Goal: Task Accomplishment & Management: Use online tool/utility

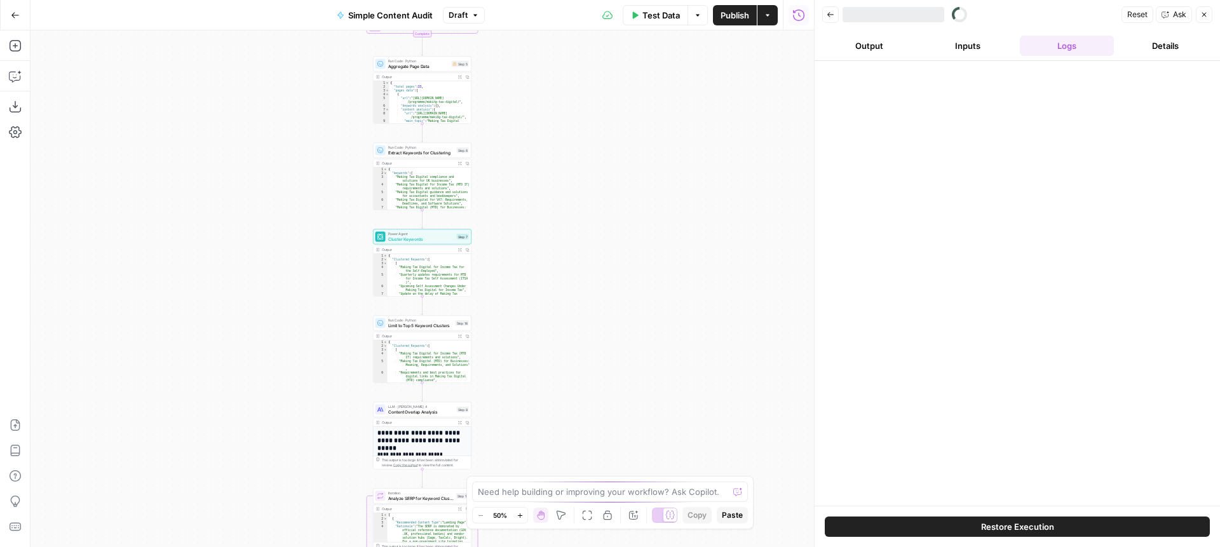
click at [22, 14] on button "Go Back" at bounding box center [15, 15] width 23 height 23
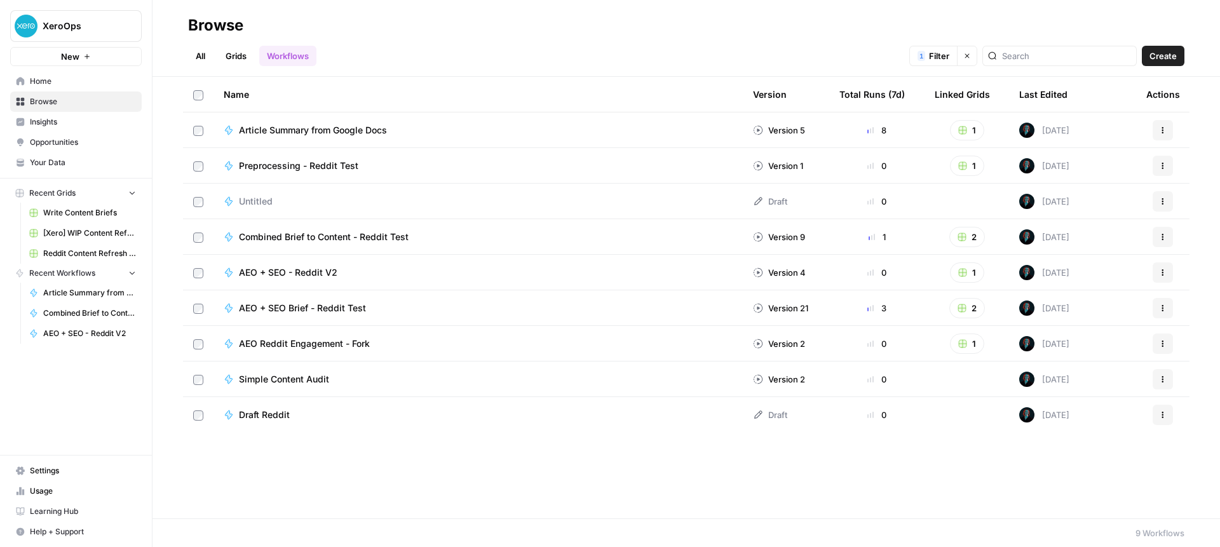
click at [340, 126] on span "Article Summary from Google Docs" at bounding box center [313, 130] width 148 height 13
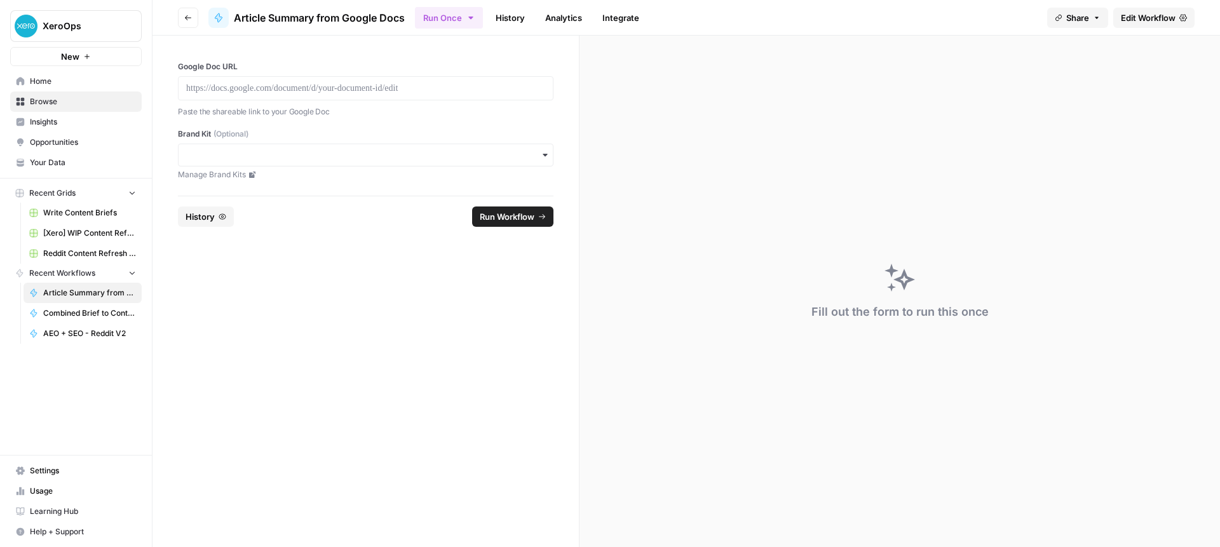
click at [40, 116] on span "Insights" at bounding box center [83, 121] width 106 height 11
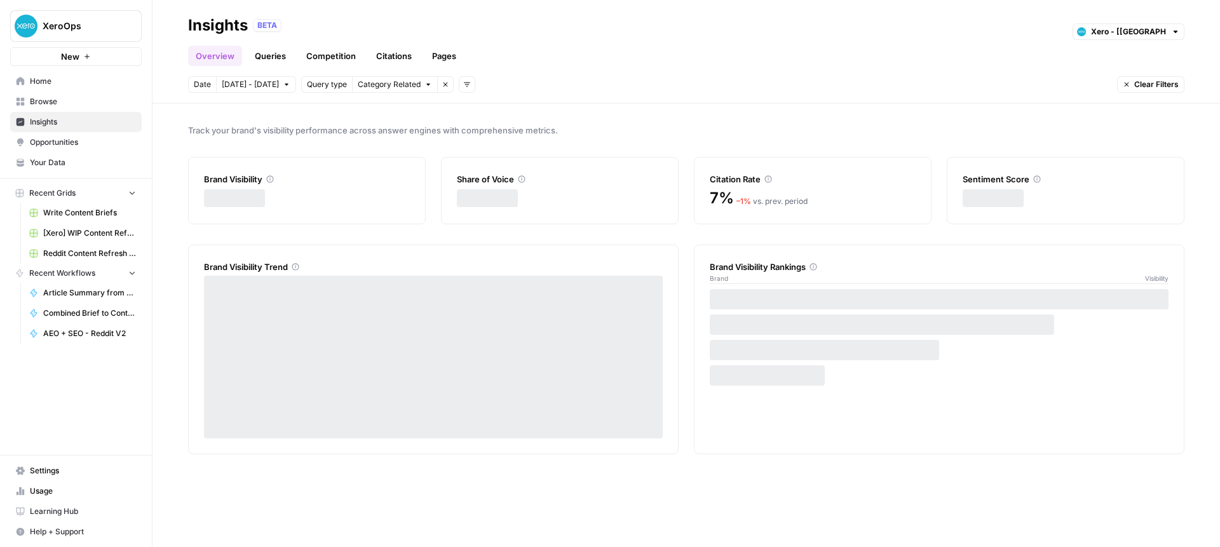
click at [38, 106] on span "Browse" at bounding box center [83, 101] width 106 height 11
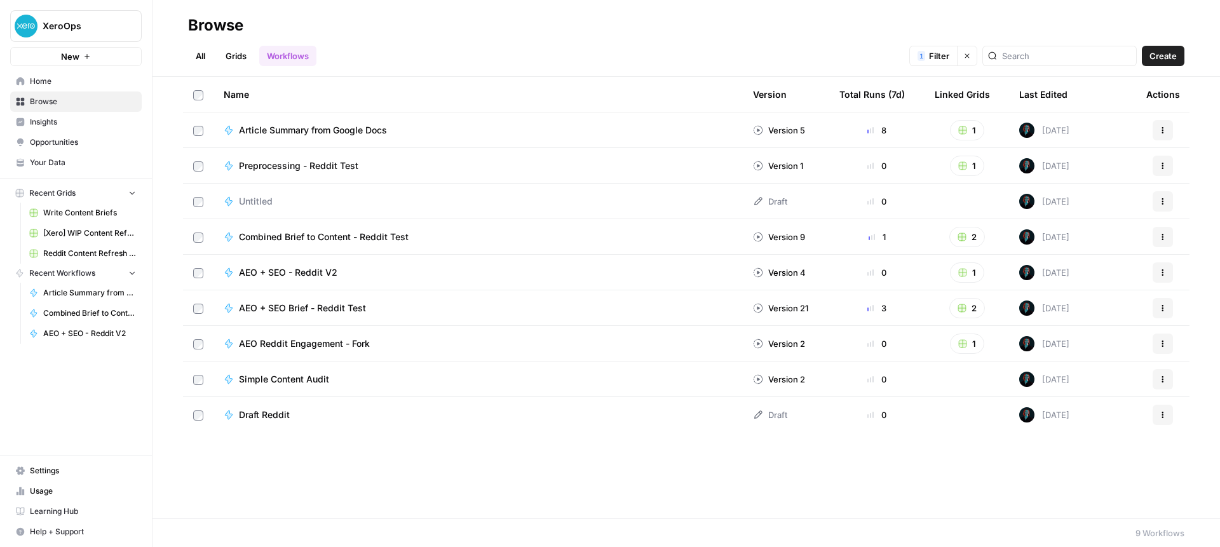
click at [225, 56] on link "Grids" at bounding box center [236, 56] width 36 height 20
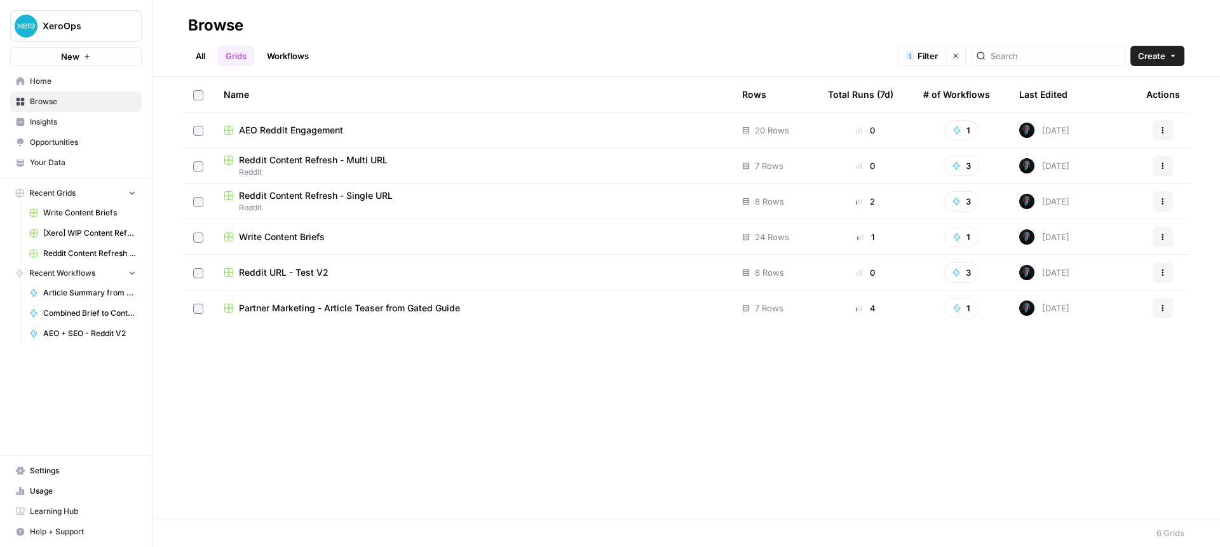
click at [346, 308] on span "Partner Marketing - Article Teaser from Gated Guide" at bounding box center [349, 308] width 221 height 13
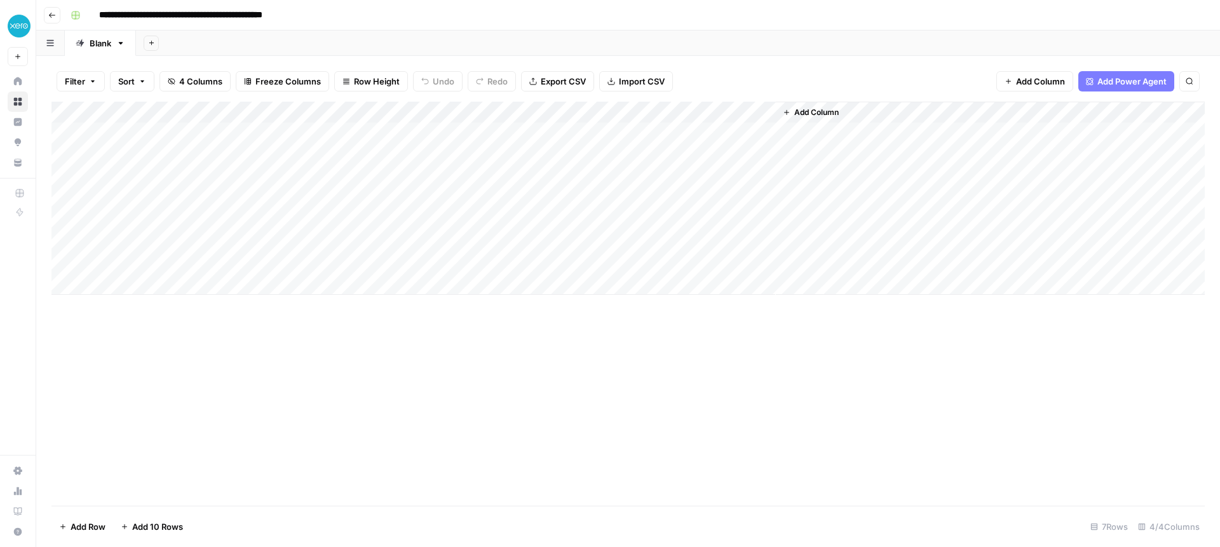
click at [50, 21] on button "Go back" at bounding box center [52, 15] width 17 height 17
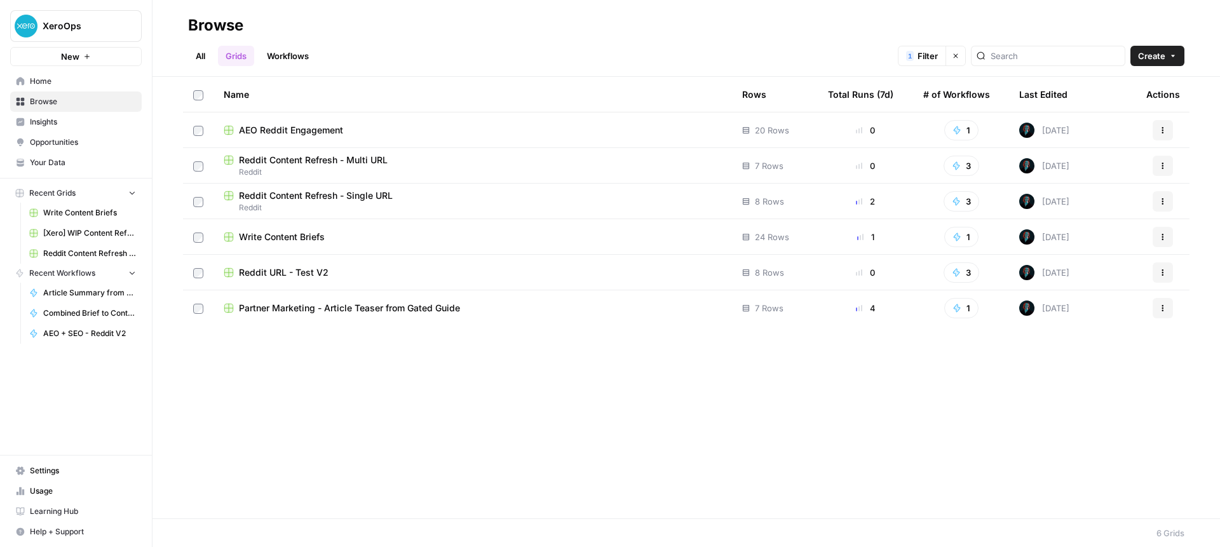
click at [191, 307] on td at bounding box center [198, 308] width 31 height 36
click at [1164, 307] on icon "button" at bounding box center [1163, 308] width 8 height 8
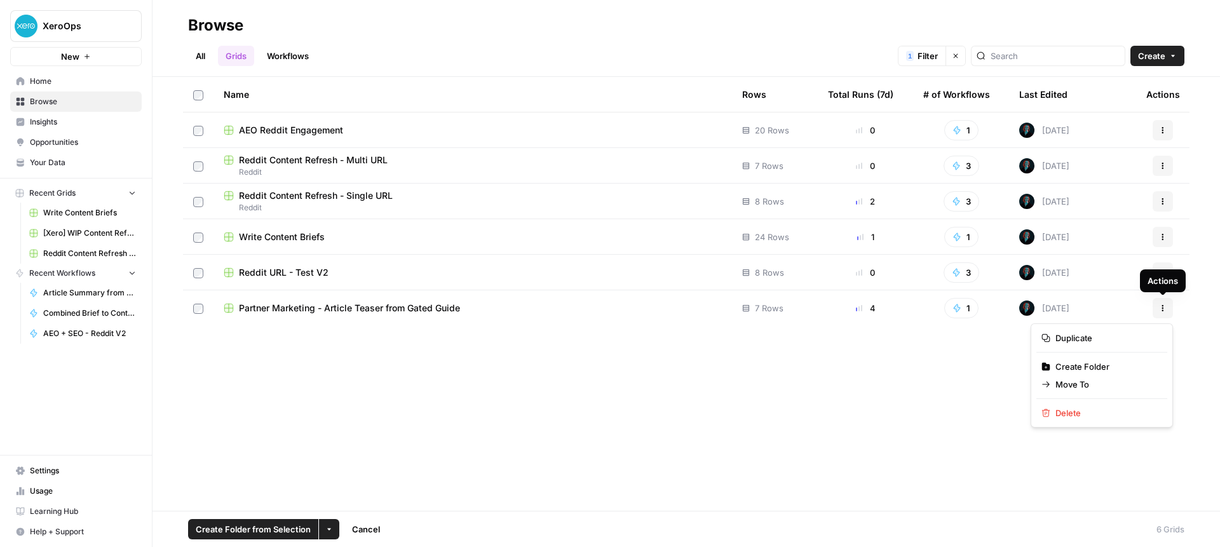
click at [1164, 307] on icon "button" at bounding box center [1163, 308] width 8 height 8
click at [192, 308] on td at bounding box center [198, 308] width 31 height 36
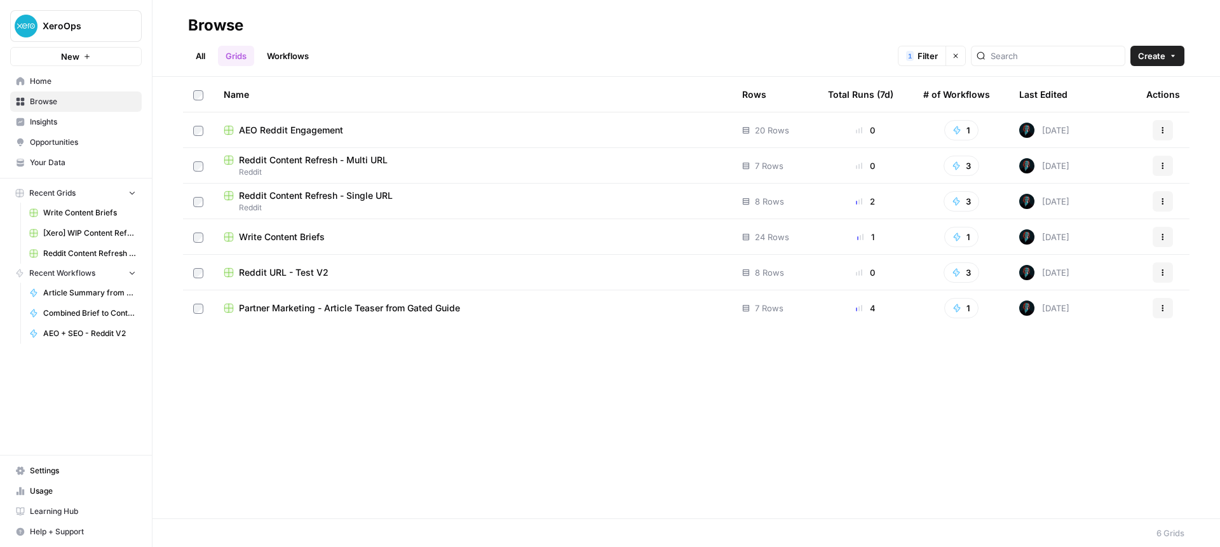
click at [331, 311] on span "Partner Marketing - Article Teaser from Gated Guide" at bounding box center [349, 308] width 221 height 13
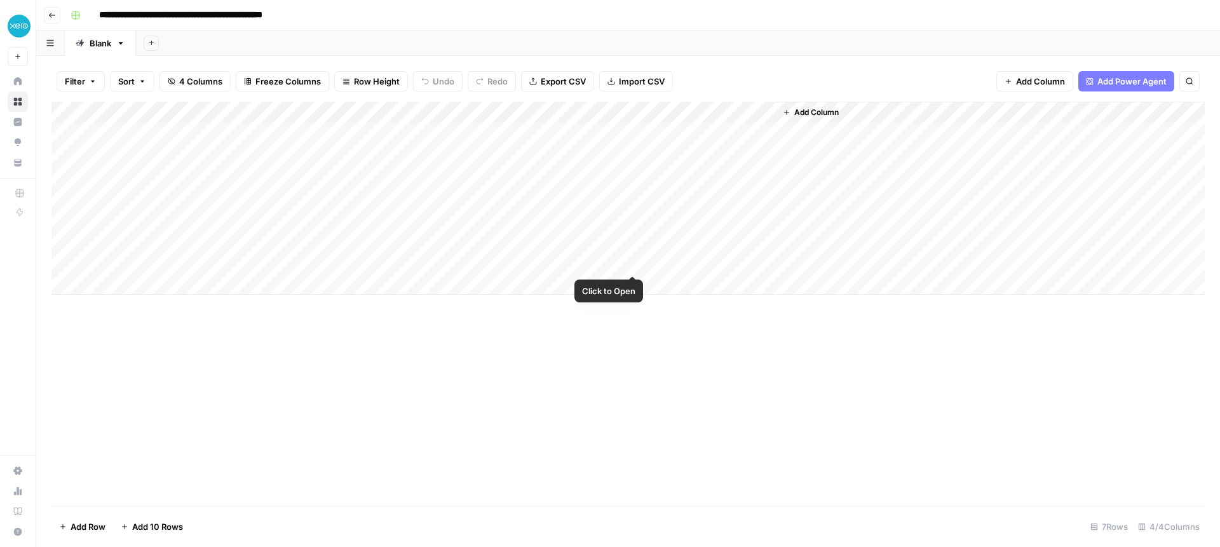
click at [635, 262] on div "Add Column" at bounding box center [627, 198] width 1153 height 193
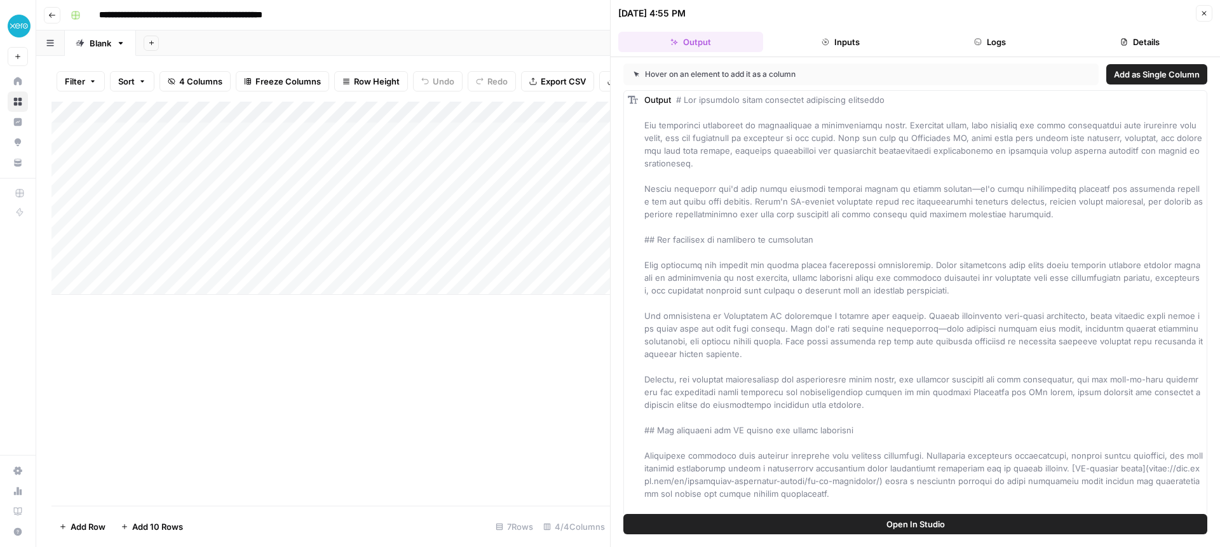
click at [1204, 13] on icon "button" at bounding box center [1204, 13] width 4 height 4
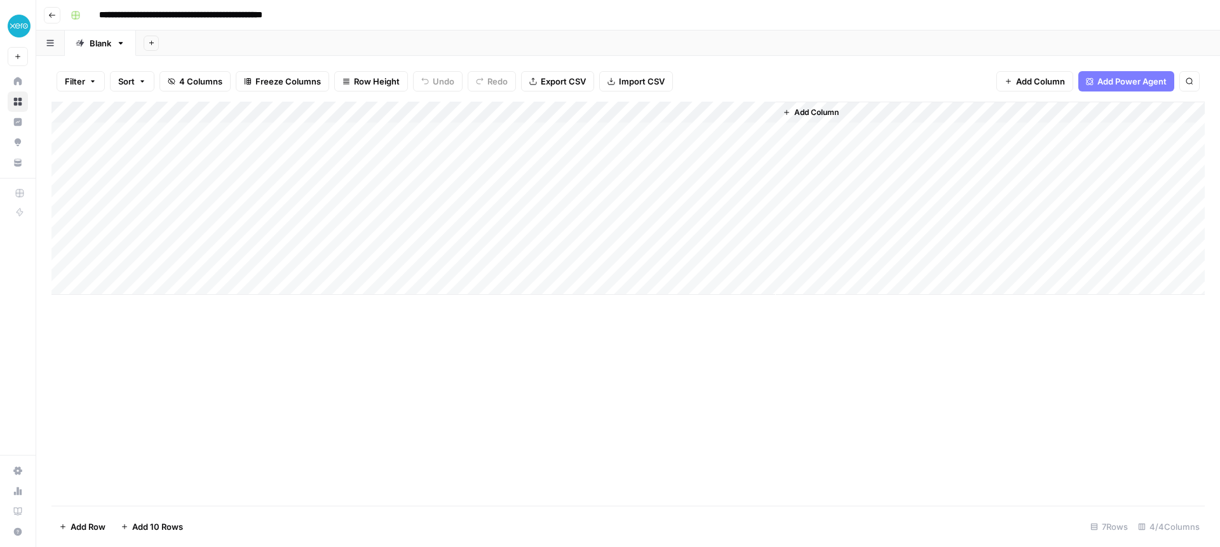
click at [758, 261] on div "Add Column" at bounding box center [627, 198] width 1153 height 193
